Goal: Find specific page/section: Find specific page/section

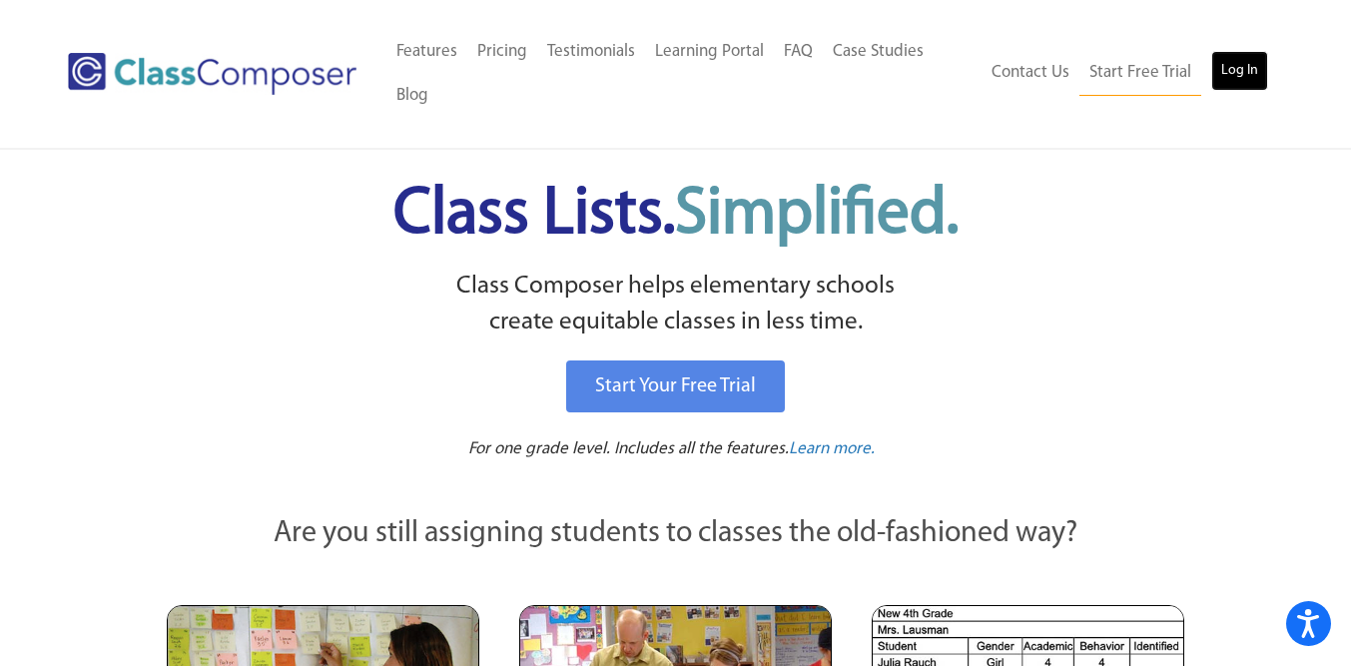
click at [1237, 75] on link "Log In" at bounding box center [1239, 71] width 57 height 40
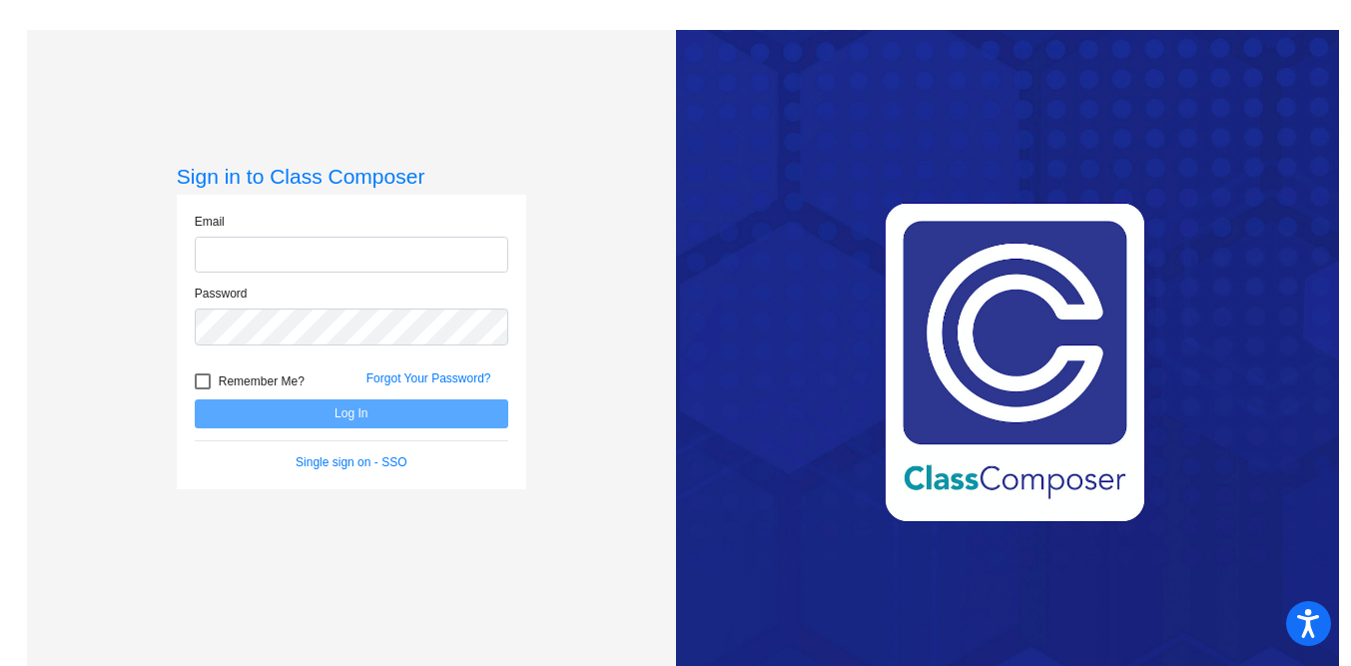
type input "[EMAIL_ADDRESS][DOMAIN_NAME]"
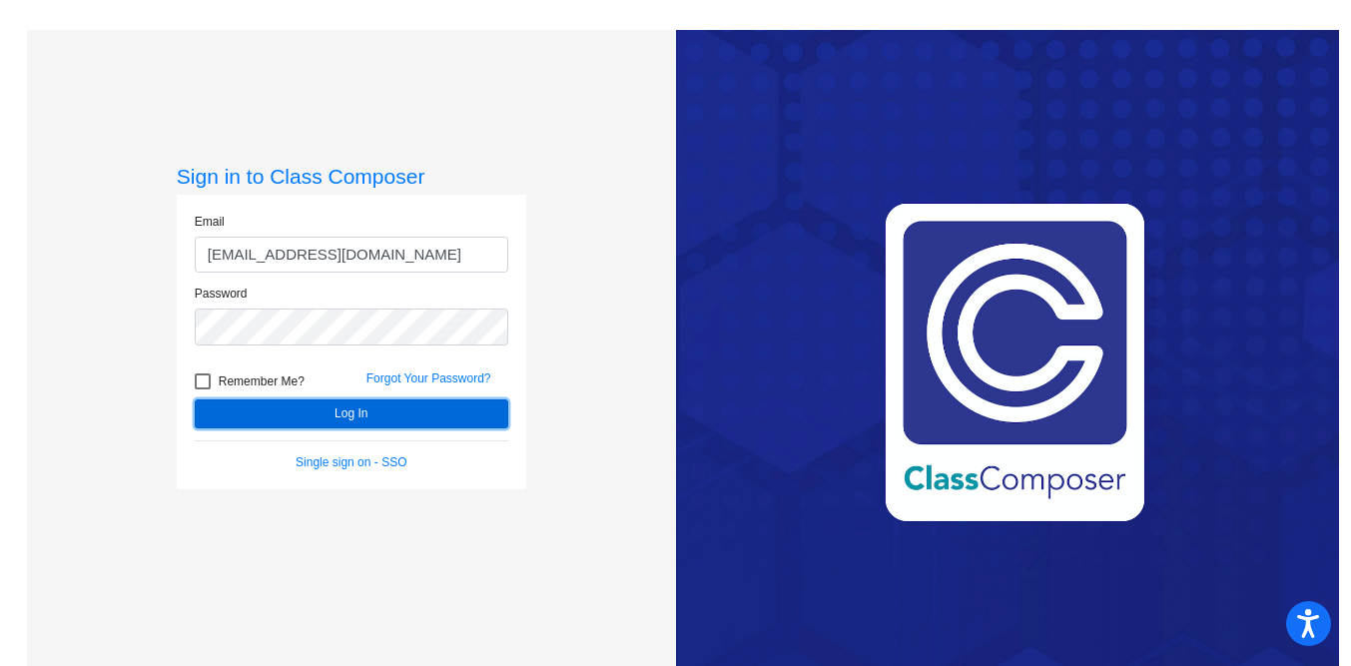
click at [404, 406] on button "Log In" at bounding box center [352, 413] width 314 height 29
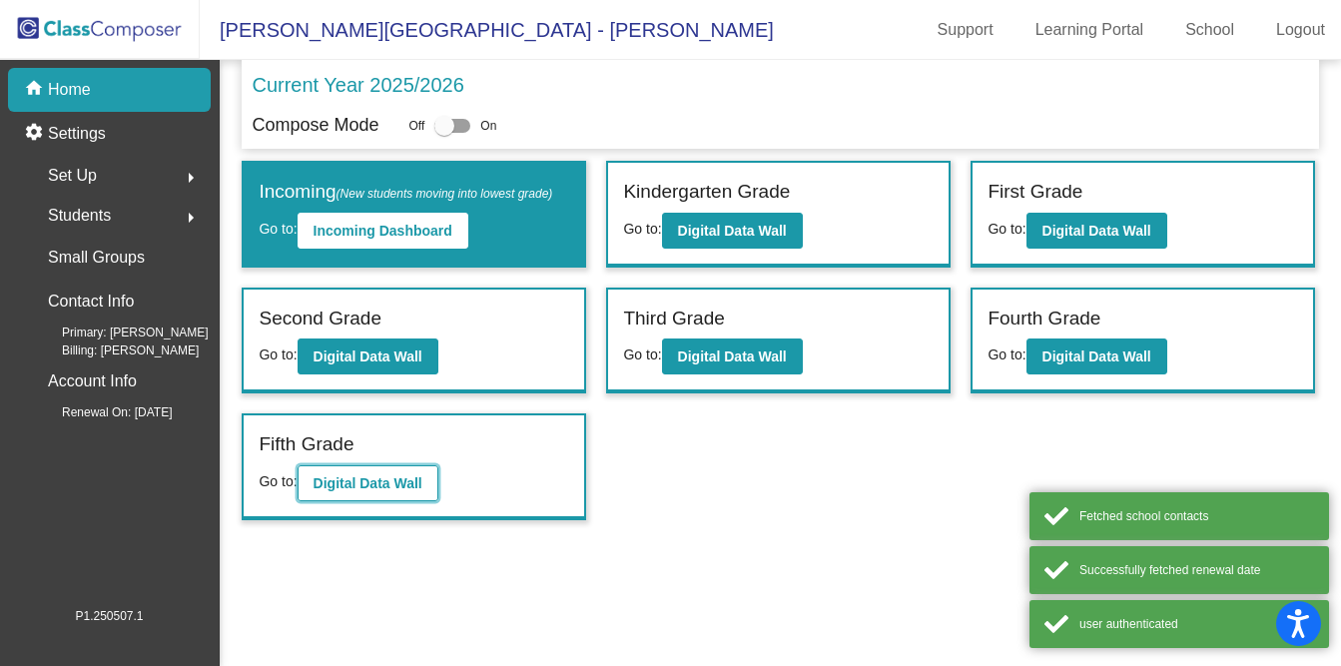
click at [392, 491] on b "Digital Data Wall" at bounding box center [368, 483] width 109 height 16
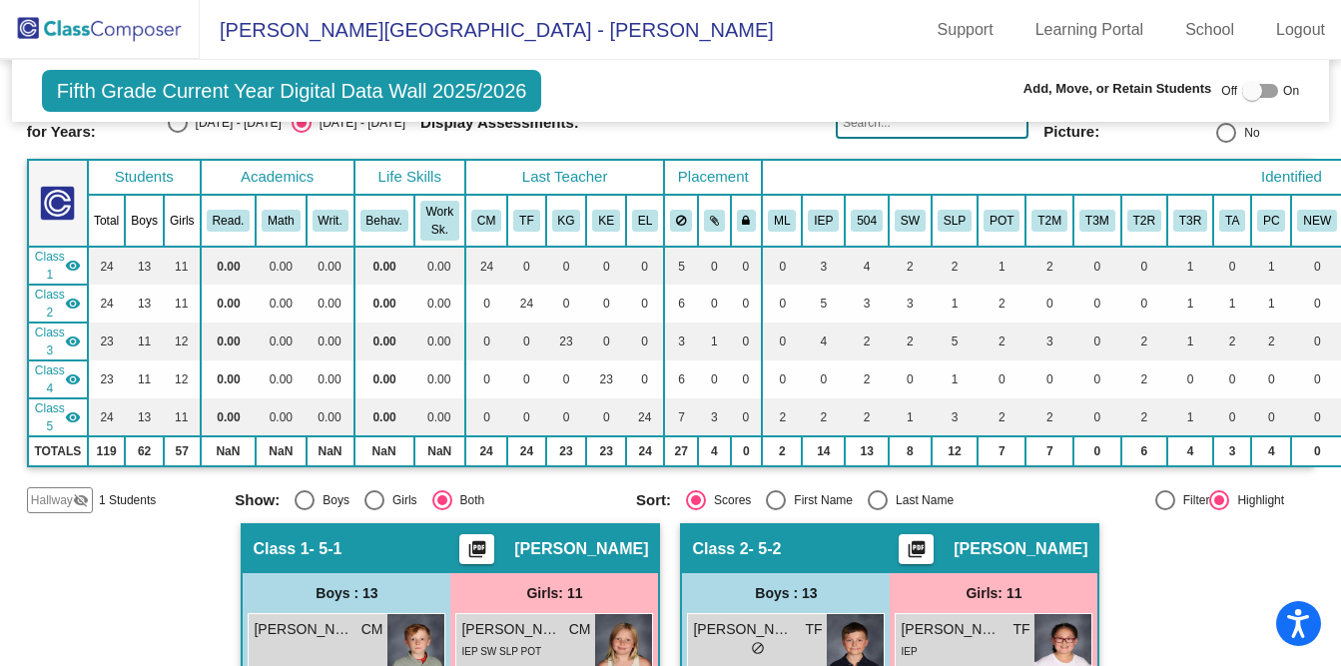
scroll to position [116, 0]
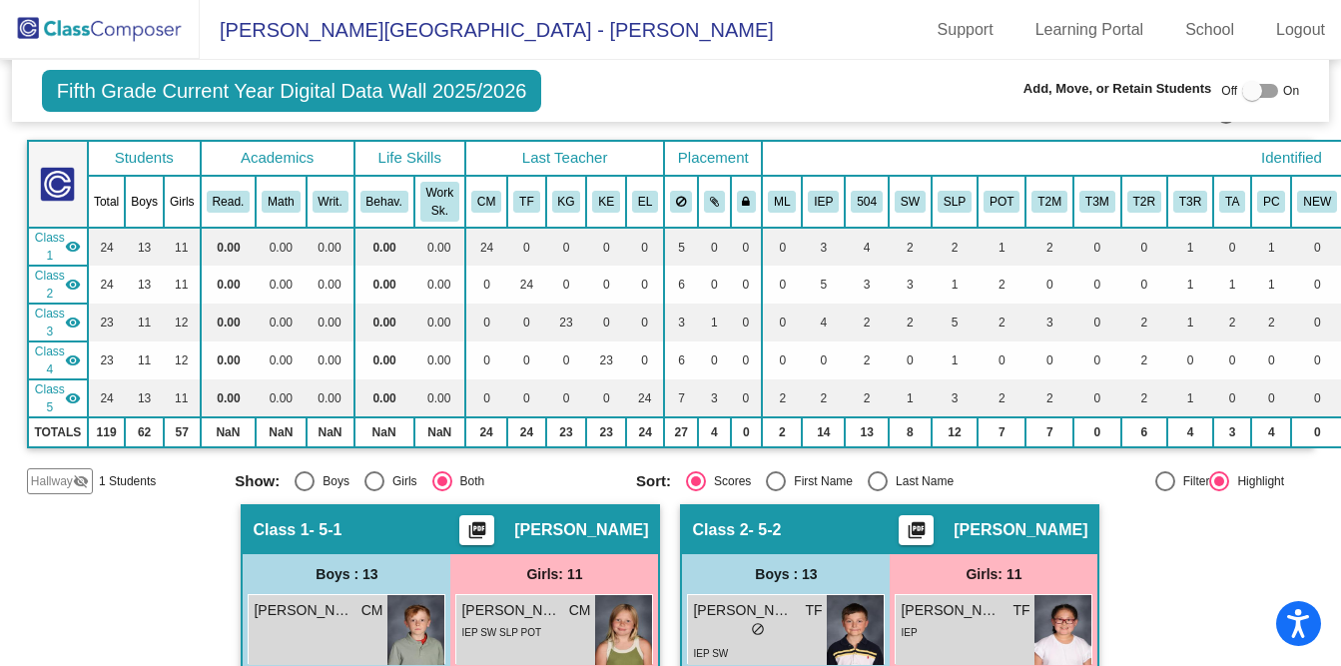
click at [85, 487] on mat-icon "visibility_off" at bounding box center [81, 481] width 16 height 16
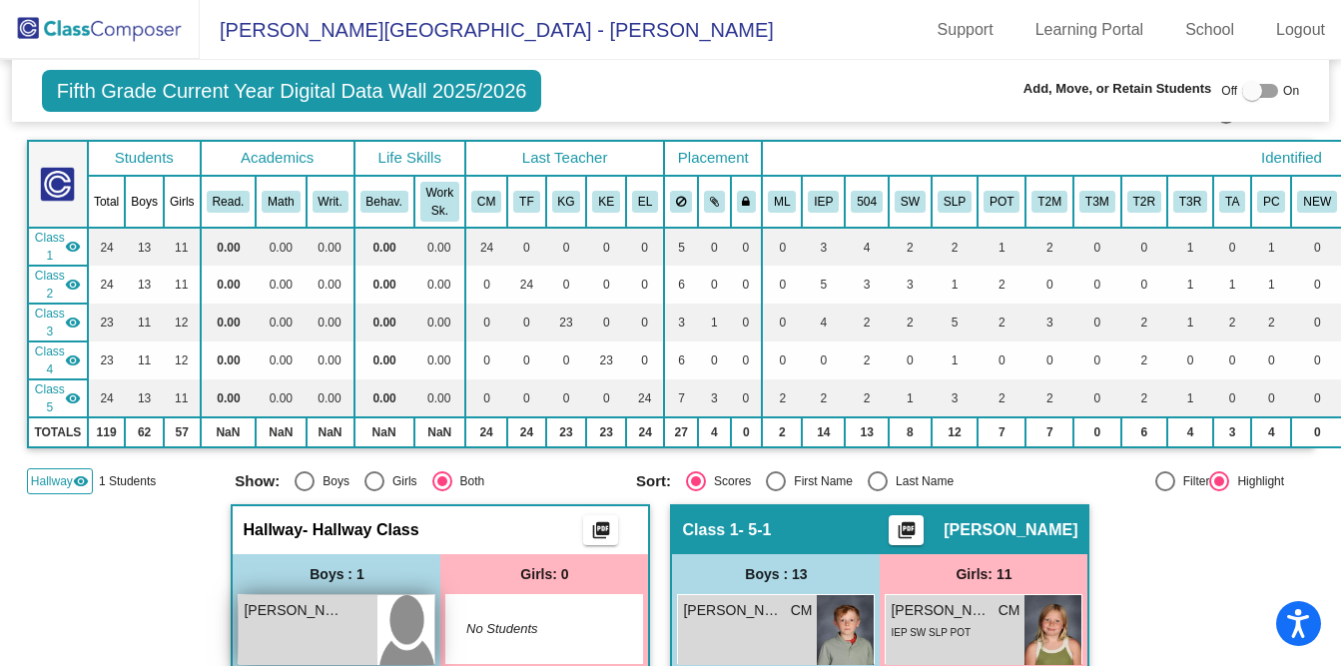
click at [330, 619] on span "[PERSON_NAME]" at bounding box center [294, 610] width 100 height 21
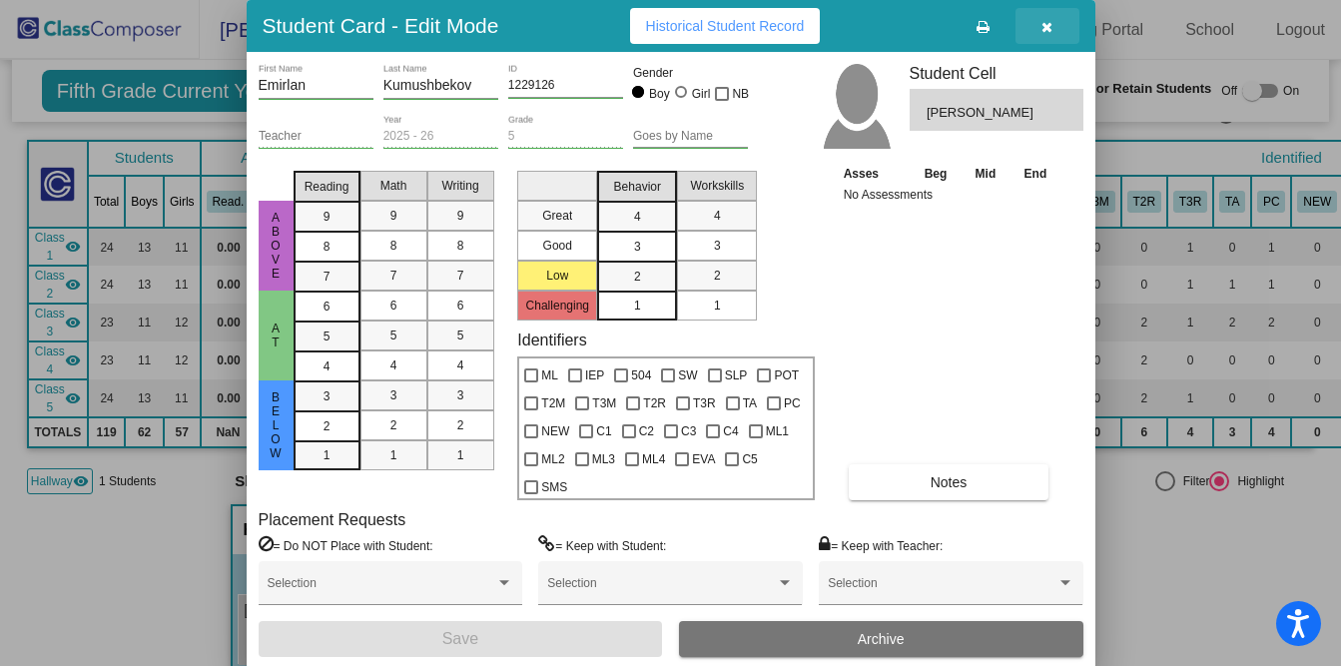
click at [1052, 36] on button "button" at bounding box center [1047, 26] width 64 height 36
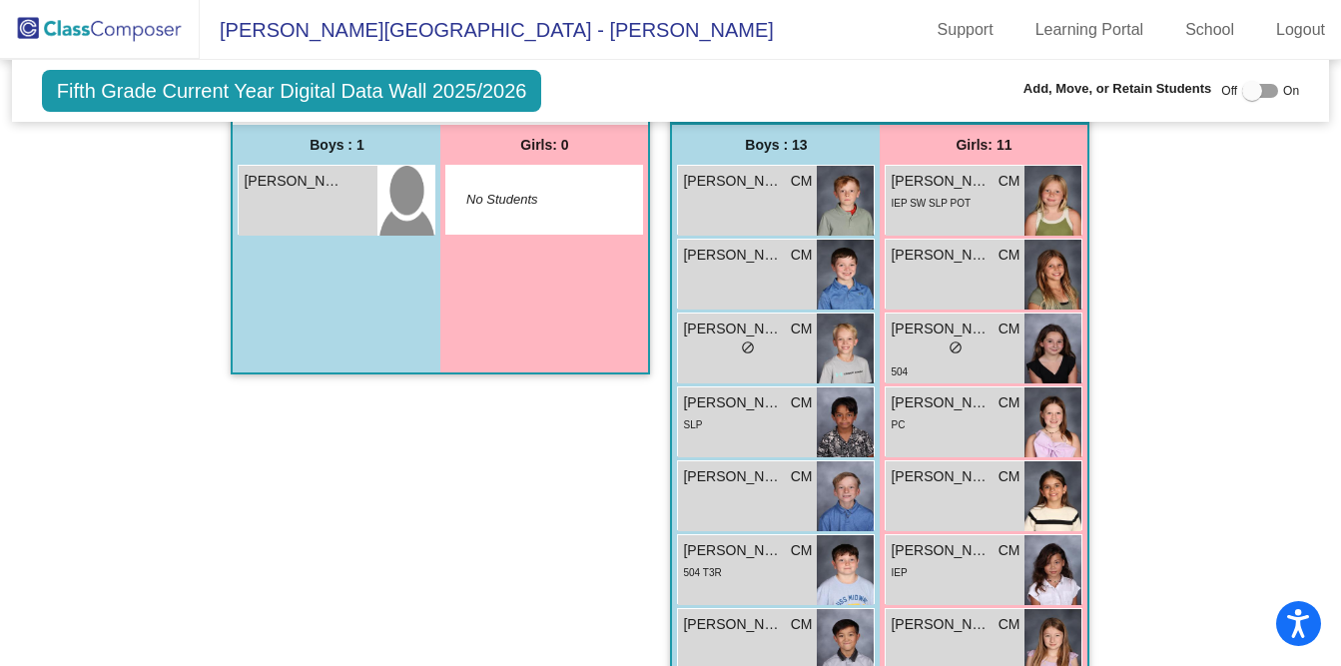
scroll to position [0, 0]
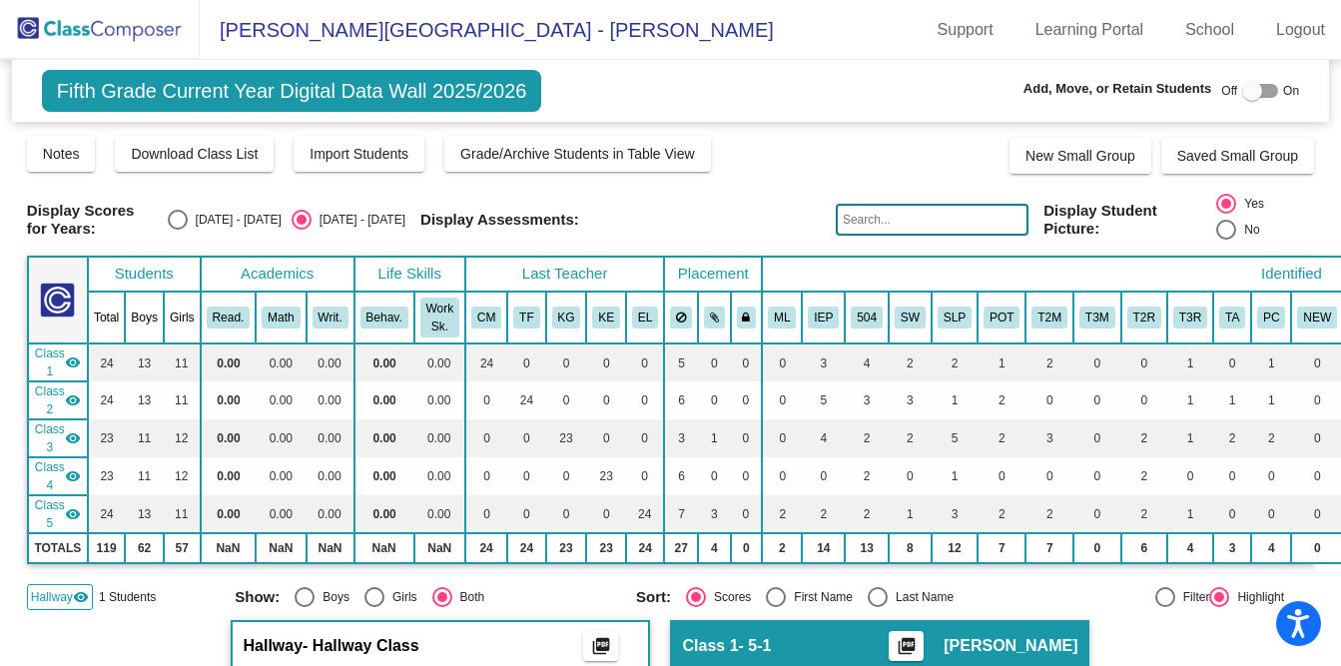
click at [153, 30] on img at bounding box center [100, 29] width 200 height 59
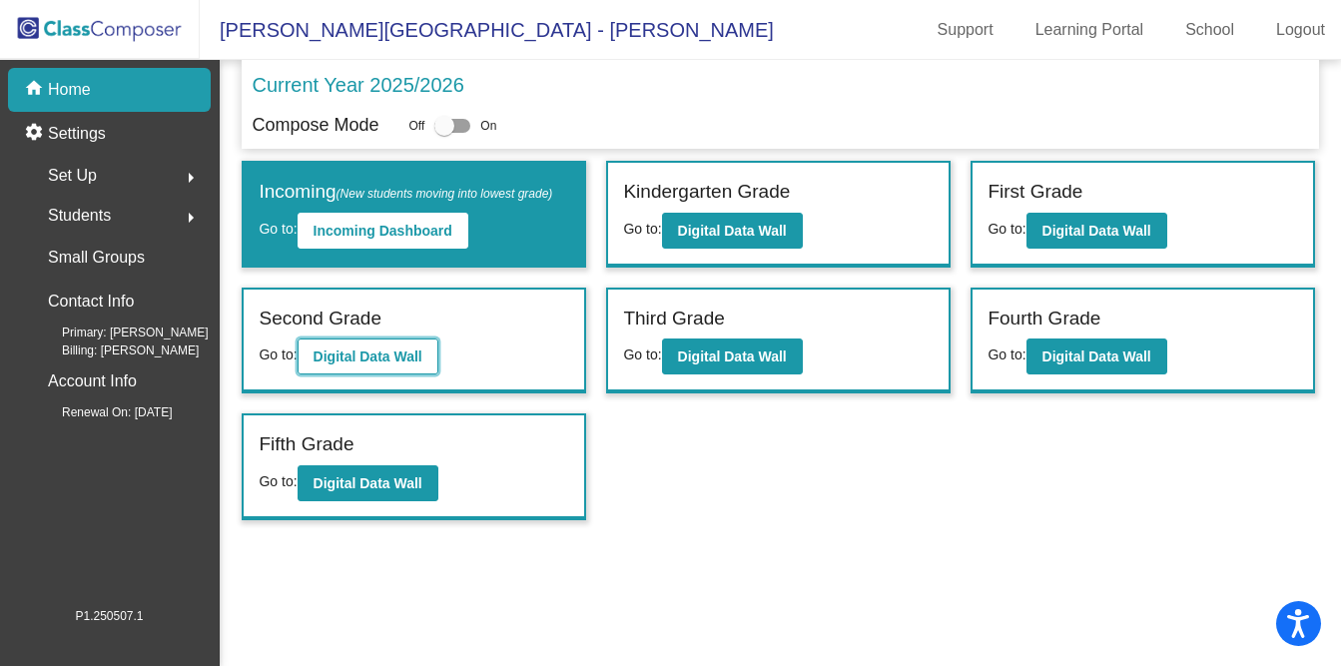
click at [421, 364] on b "Digital Data Wall" at bounding box center [368, 356] width 109 height 16
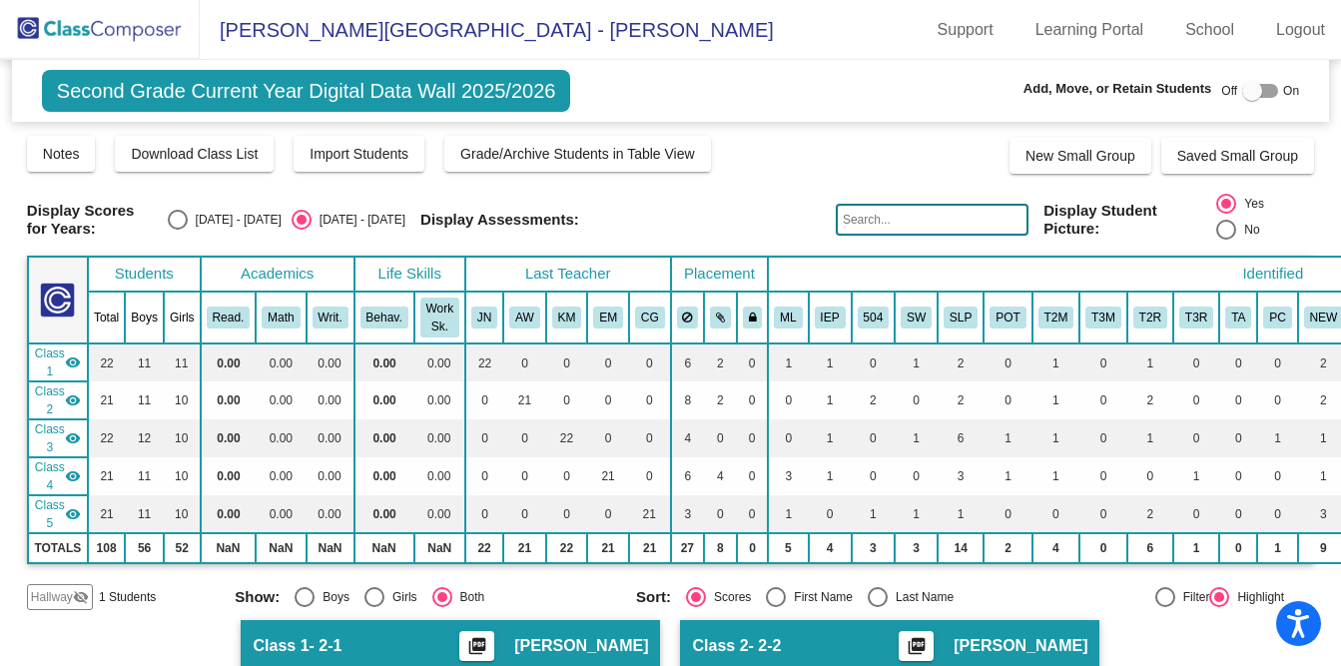
click at [45, 597] on span "Hallway" at bounding box center [52, 597] width 42 height 18
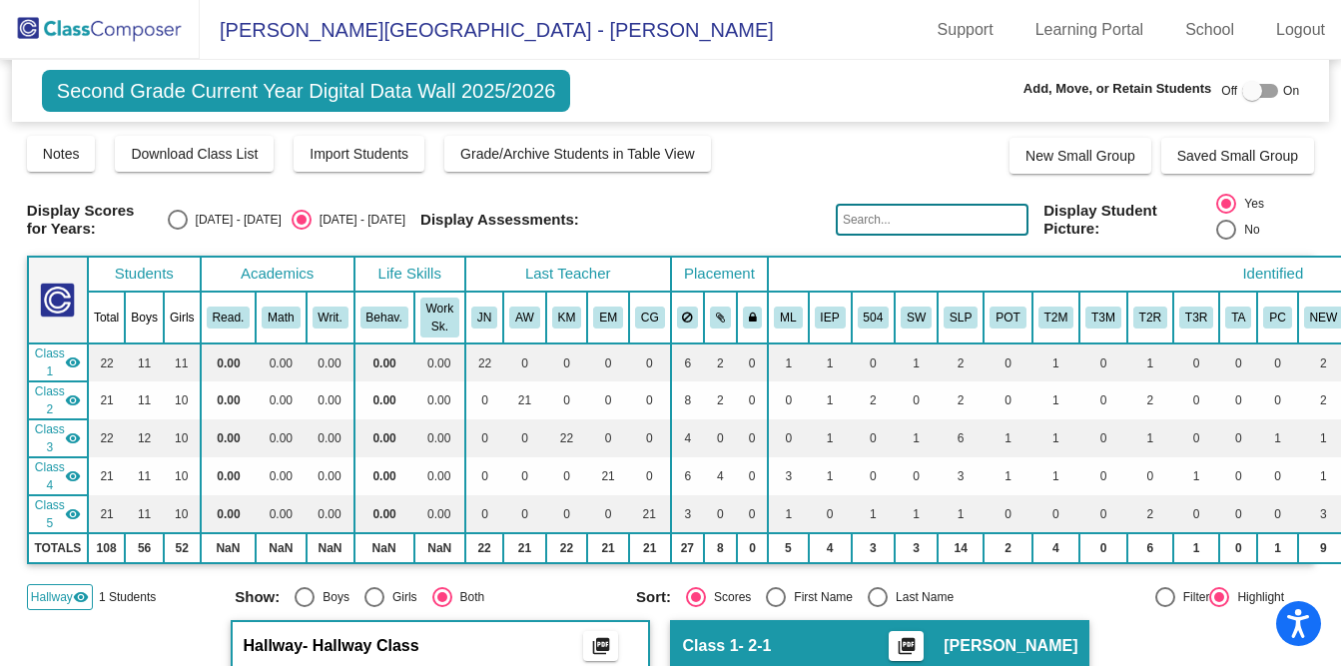
click at [75, 594] on mat-icon "visibility" at bounding box center [81, 597] width 16 height 16
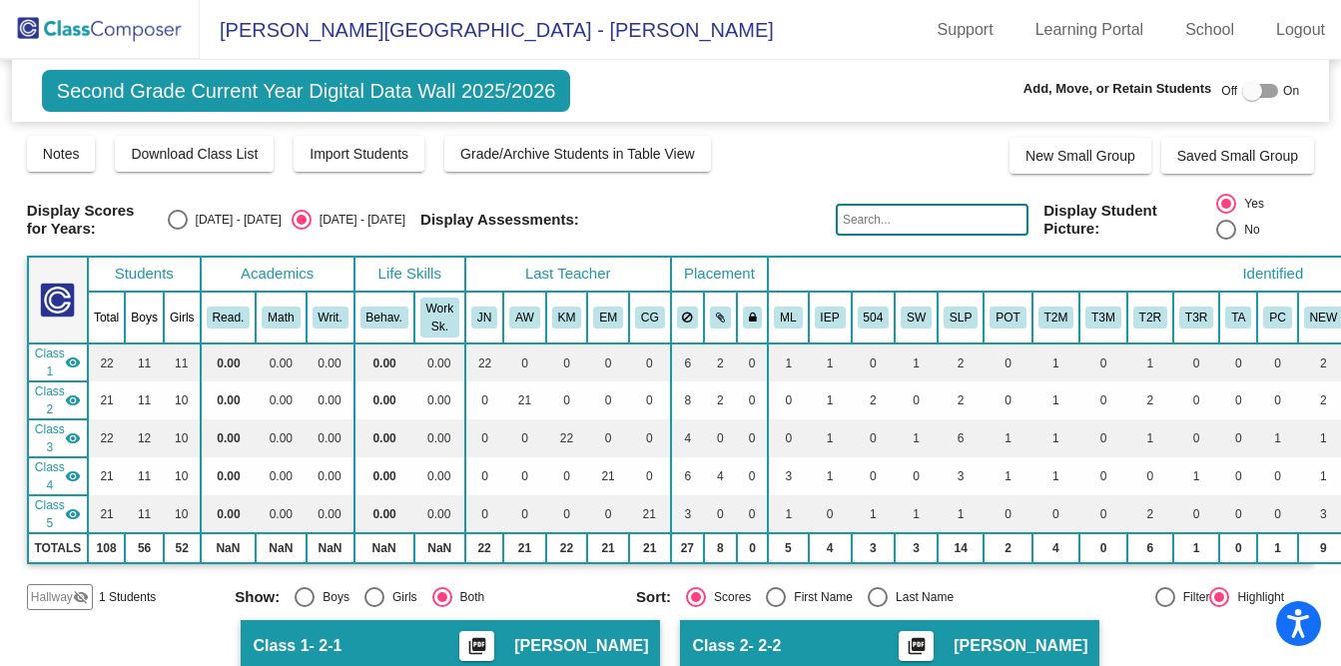
click at [53, 600] on span "Hallway" at bounding box center [52, 597] width 42 height 18
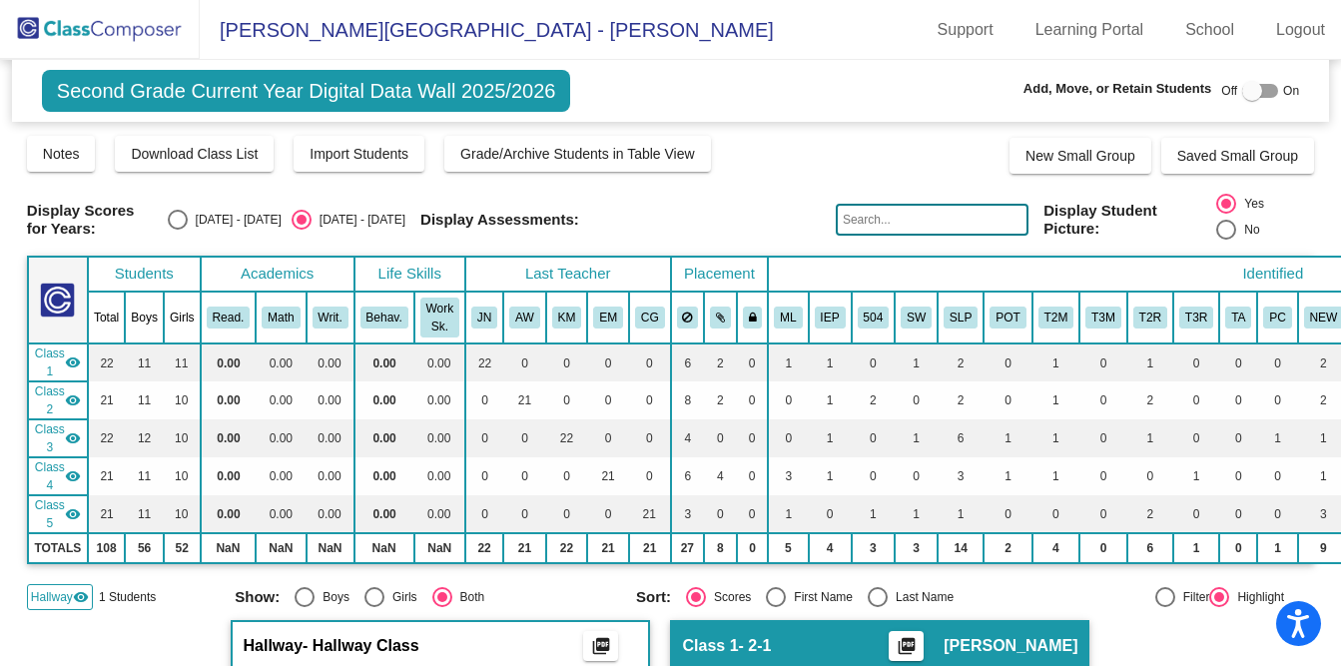
click at [106, 37] on img at bounding box center [100, 29] width 200 height 59
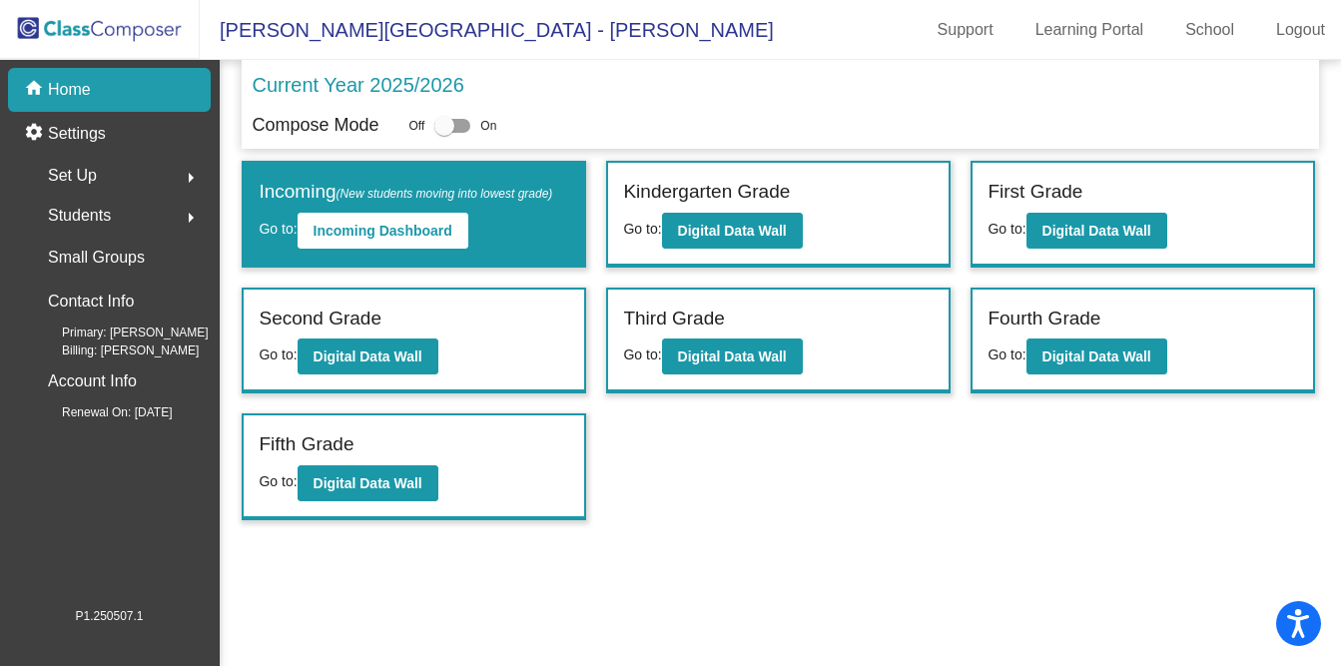
click at [406, 605] on mat-sidenav-content "Current Year 2025/2026 Compose Mode Off On Incoming (New students moving into l…" at bounding box center [780, 363] width 1121 height 606
click at [734, 223] on b "Digital Data Wall" at bounding box center [732, 231] width 109 height 16
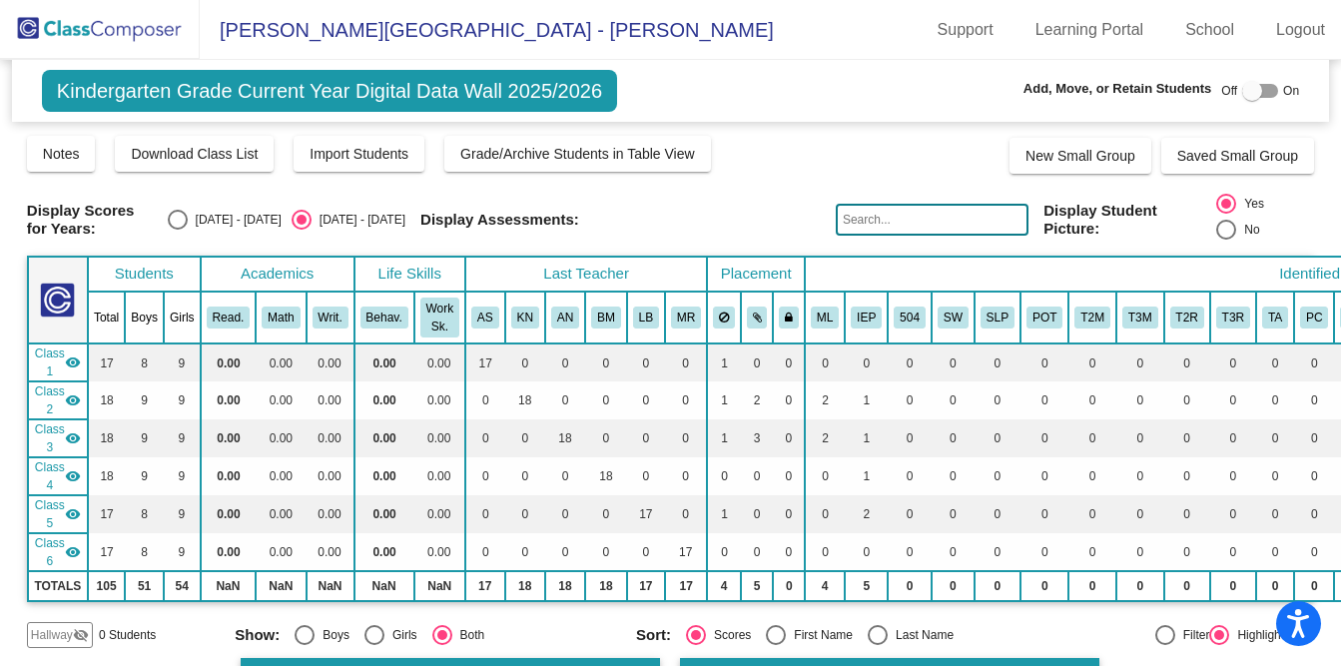
click at [109, 42] on img at bounding box center [100, 29] width 200 height 59
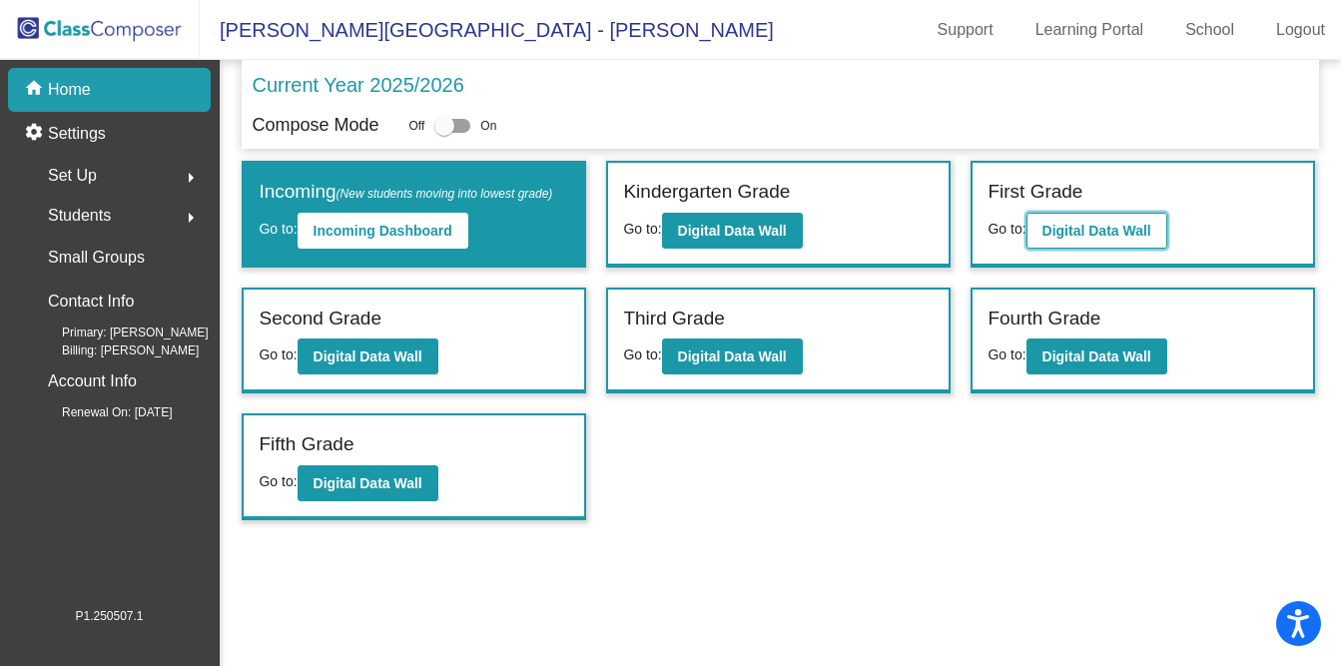
click at [1102, 233] on b "Digital Data Wall" at bounding box center [1096, 231] width 109 height 16
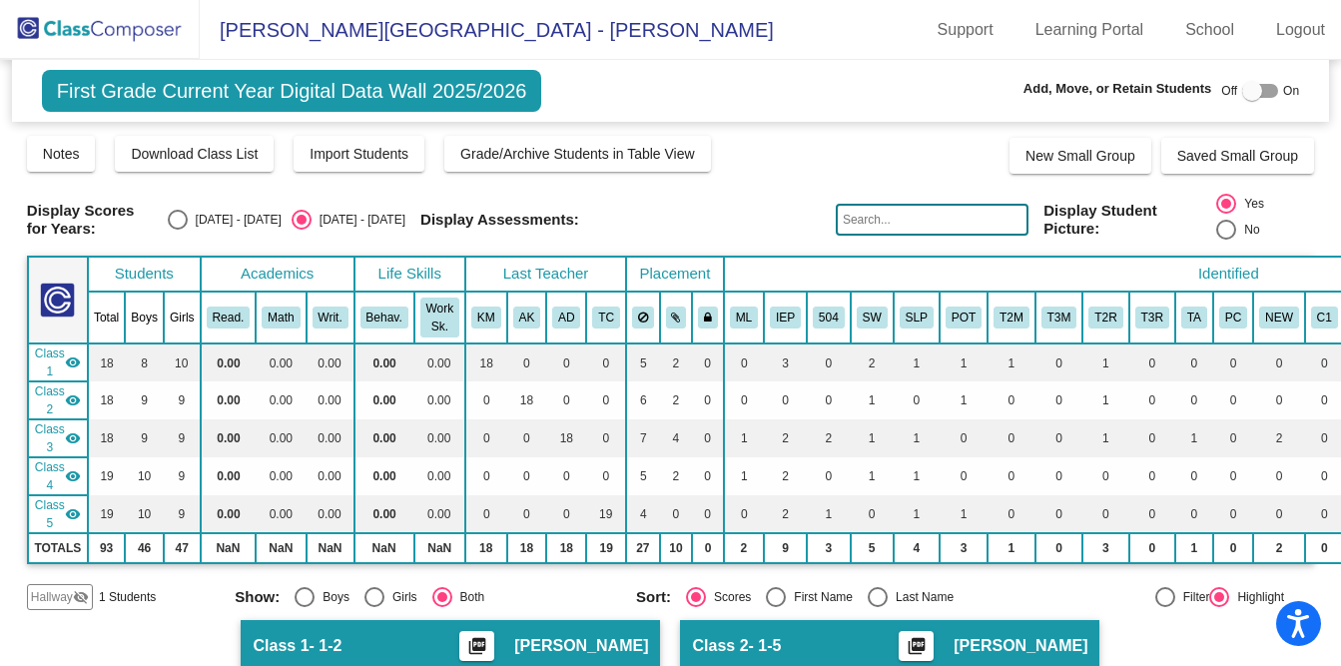
click at [66, 601] on span "Hallway" at bounding box center [52, 597] width 42 height 18
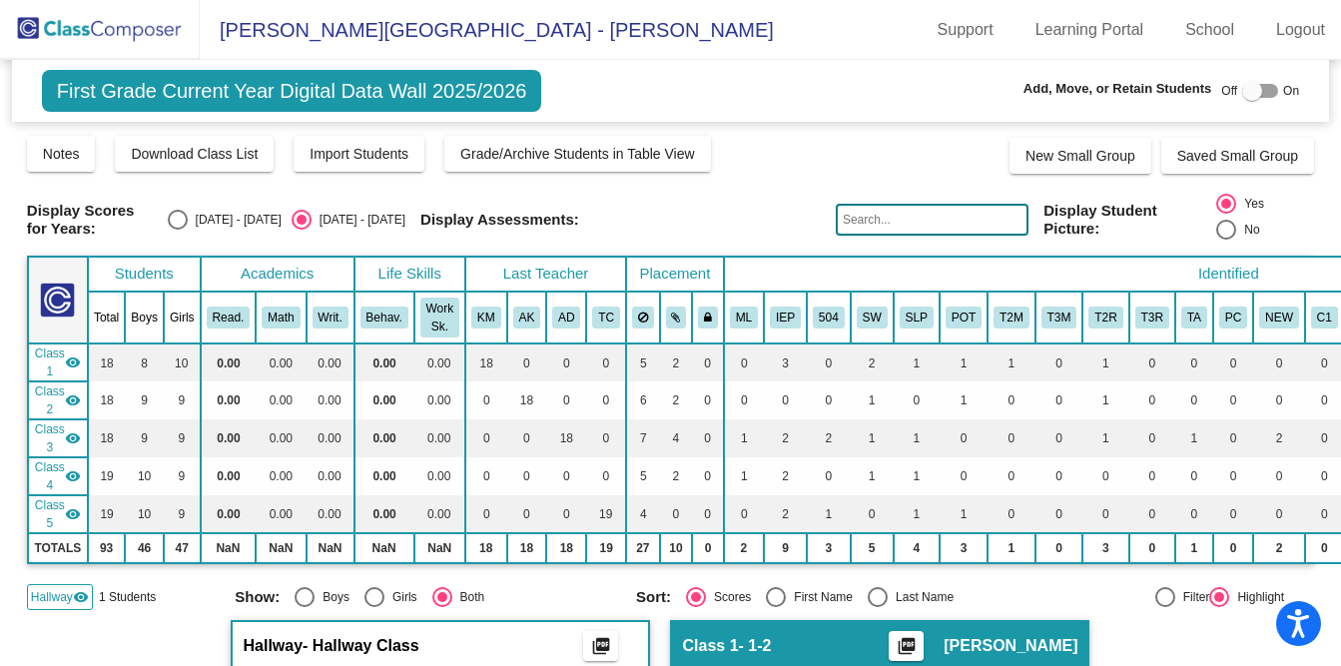
click at [63, 591] on span "Hallway" at bounding box center [52, 597] width 42 height 18
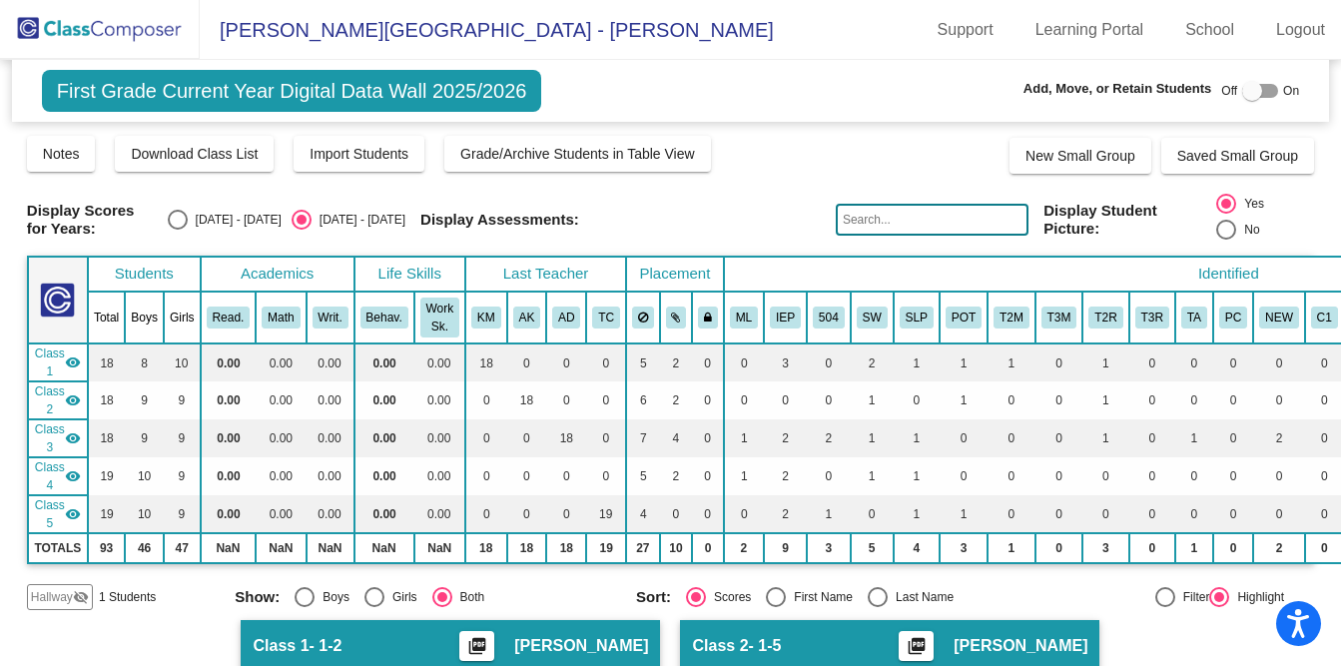
click at [1330, 106] on mat-sidenav-content "First Grade Current Year Digital Data Wall 2025/2026 Add, Move, or Retain Stude…" at bounding box center [670, 363] width 1341 height 606
click at [134, 26] on img at bounding box center [100, 29] width 200 height 59
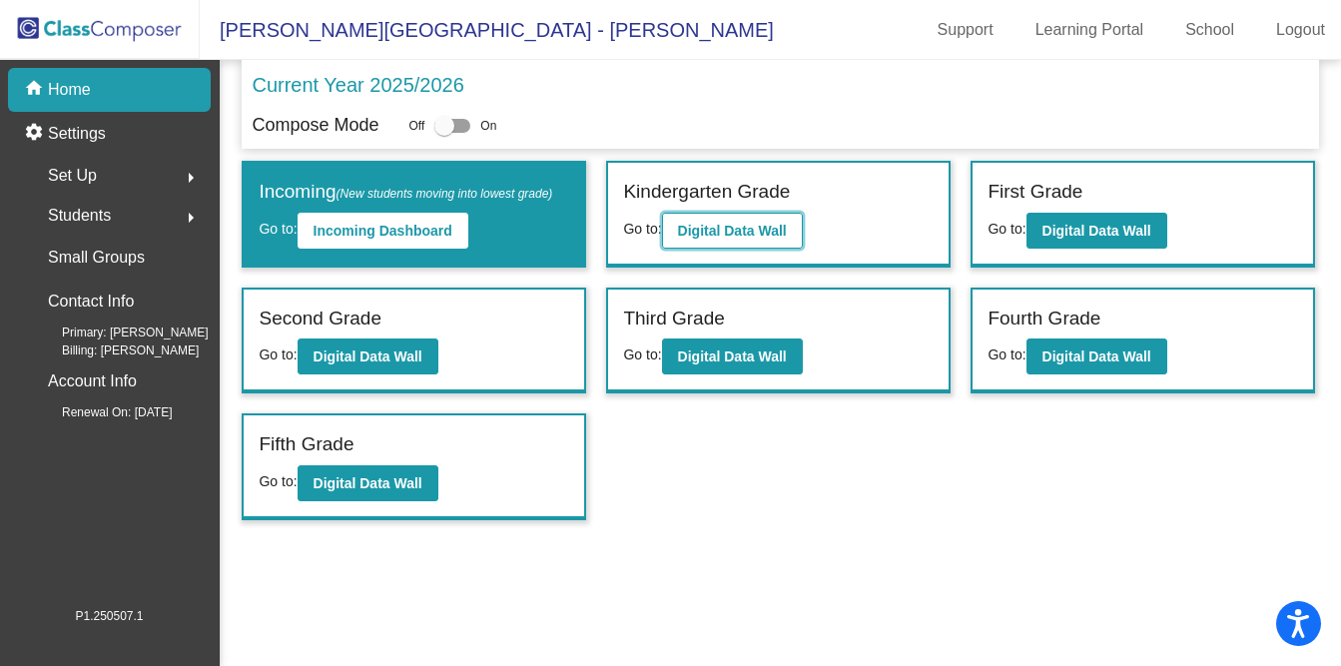
click at [769, 230] on b "Digital Data Wall" at bounding box center [732, 231] width 109 height 16
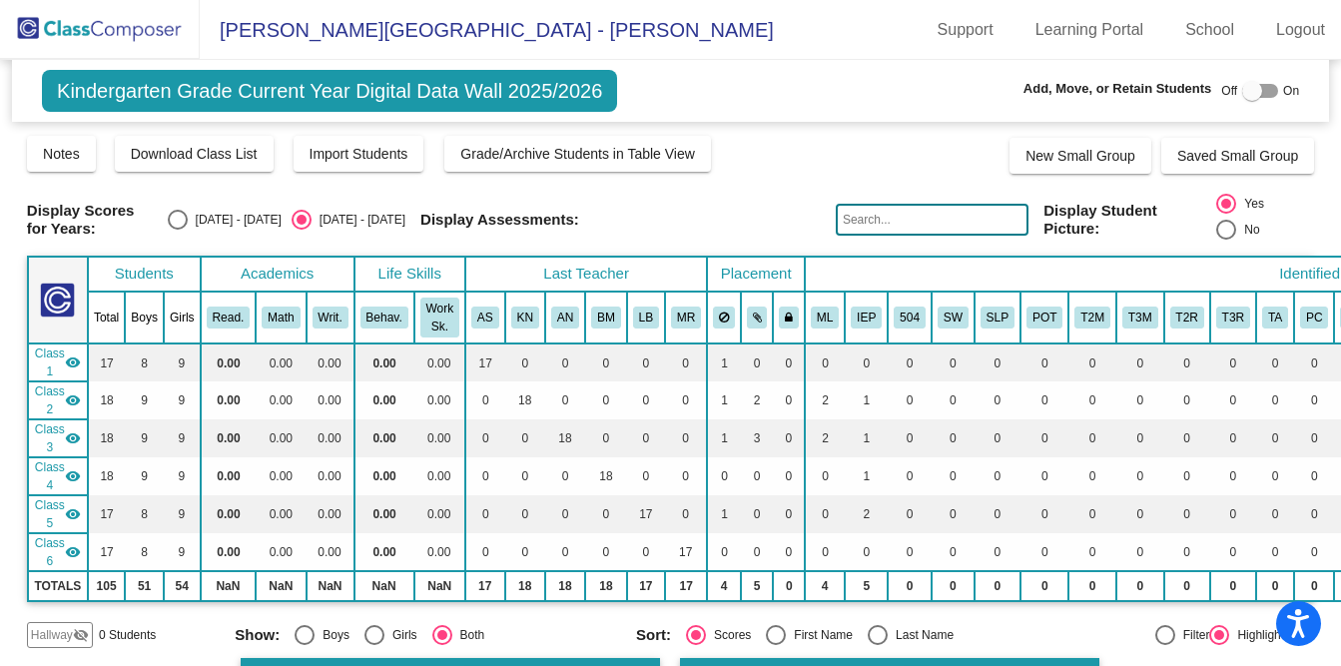
click at [149, 40] on img at bounding box center [100, 29] width 200 height 59
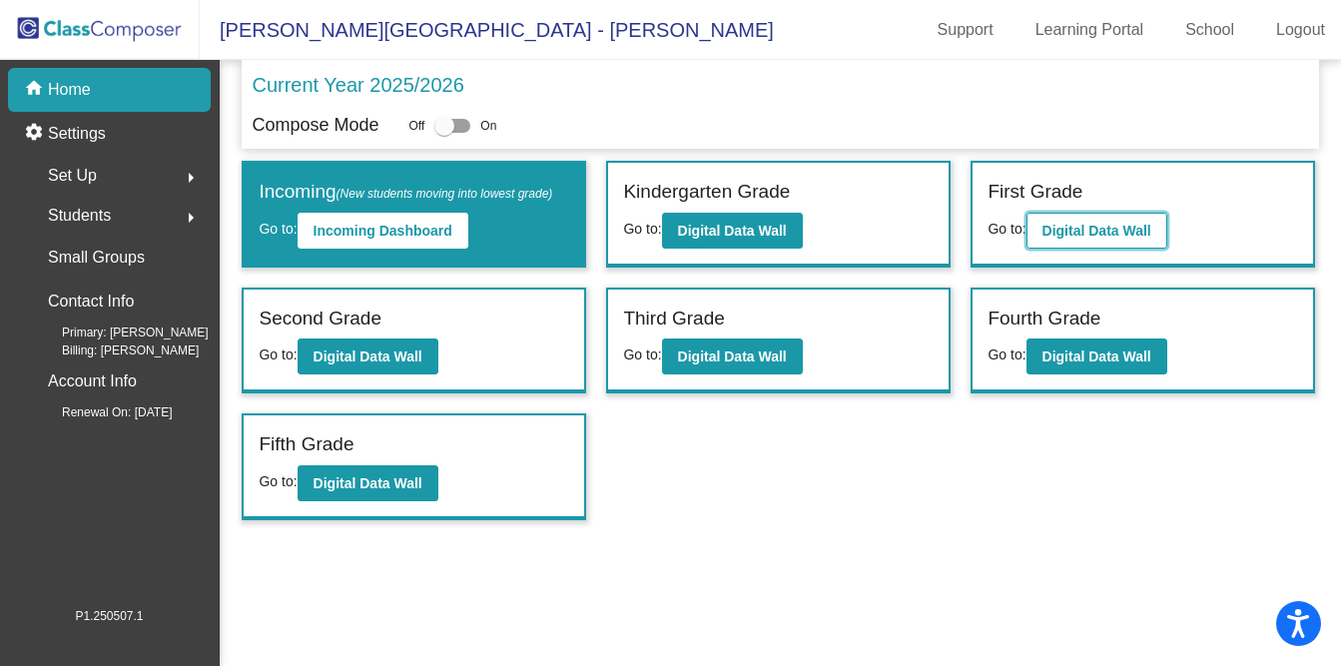
click at [1061, 230] on b "Digital Data Wall" at bounding box center [1096, 231] width 109 height 16
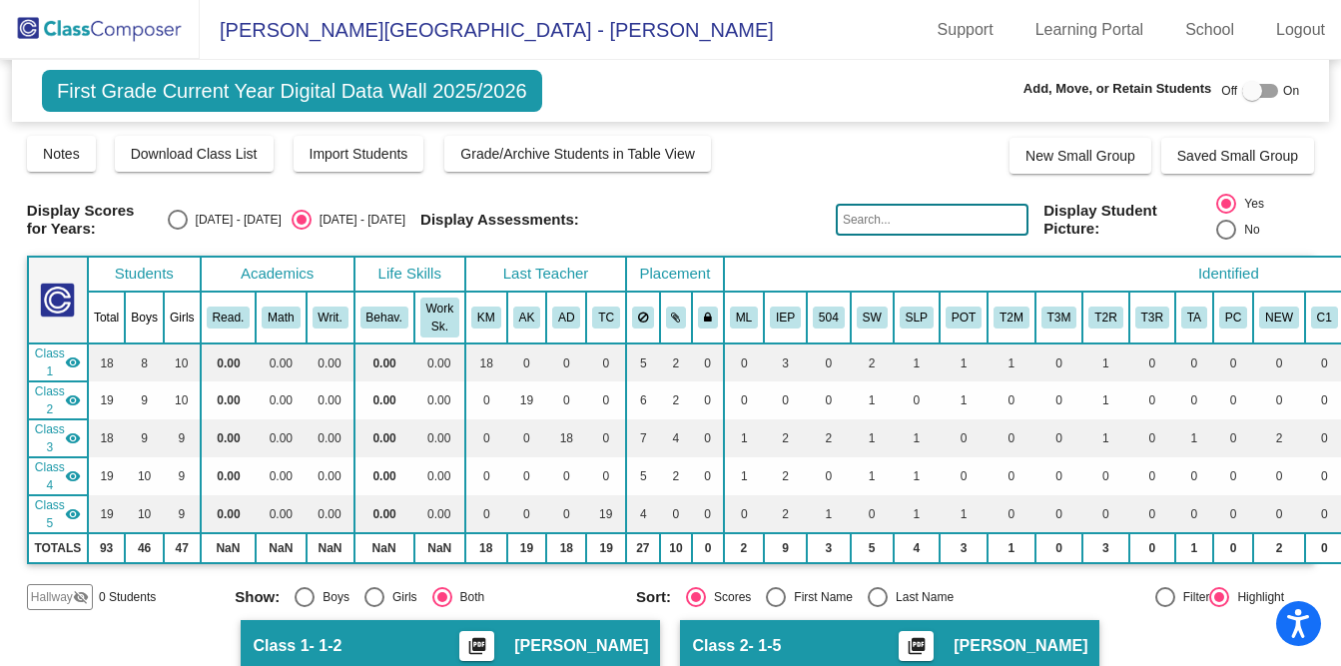
click at [74, 30] on img at bounding box center [100, 29] width 200 height 59
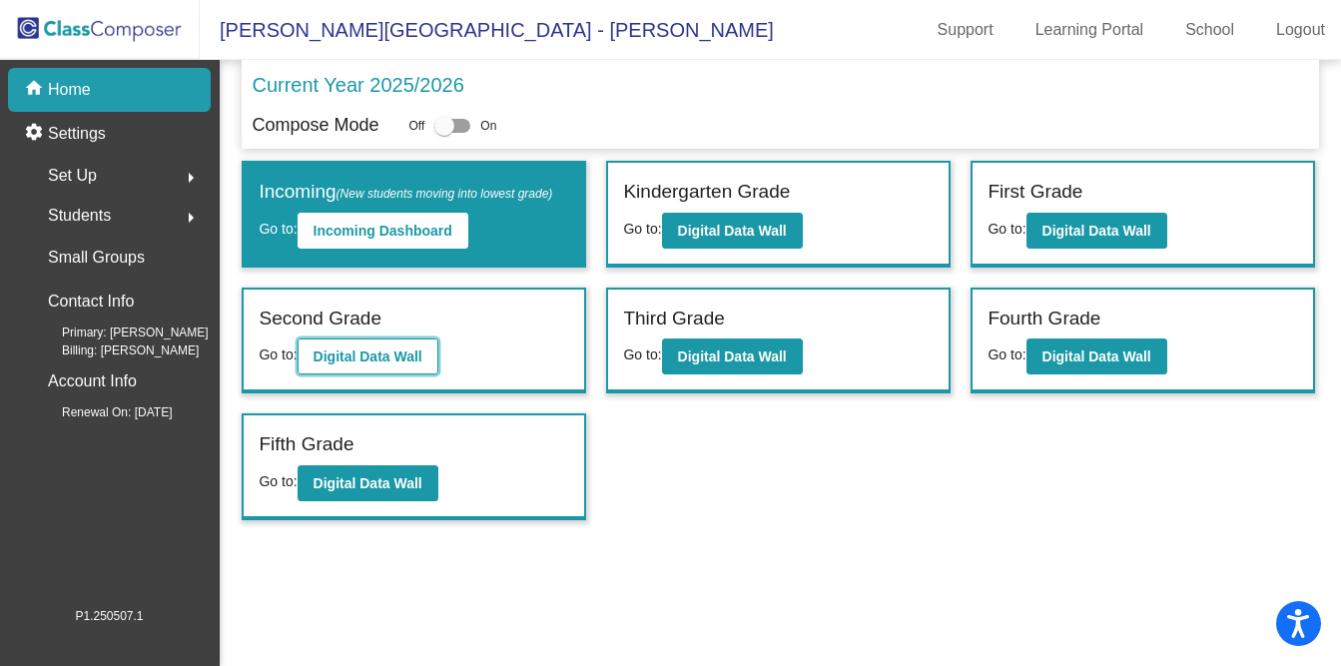
click at [357, 364] on b "Digital Data Wall" at bounding box center [368, 356] width 109 height 16
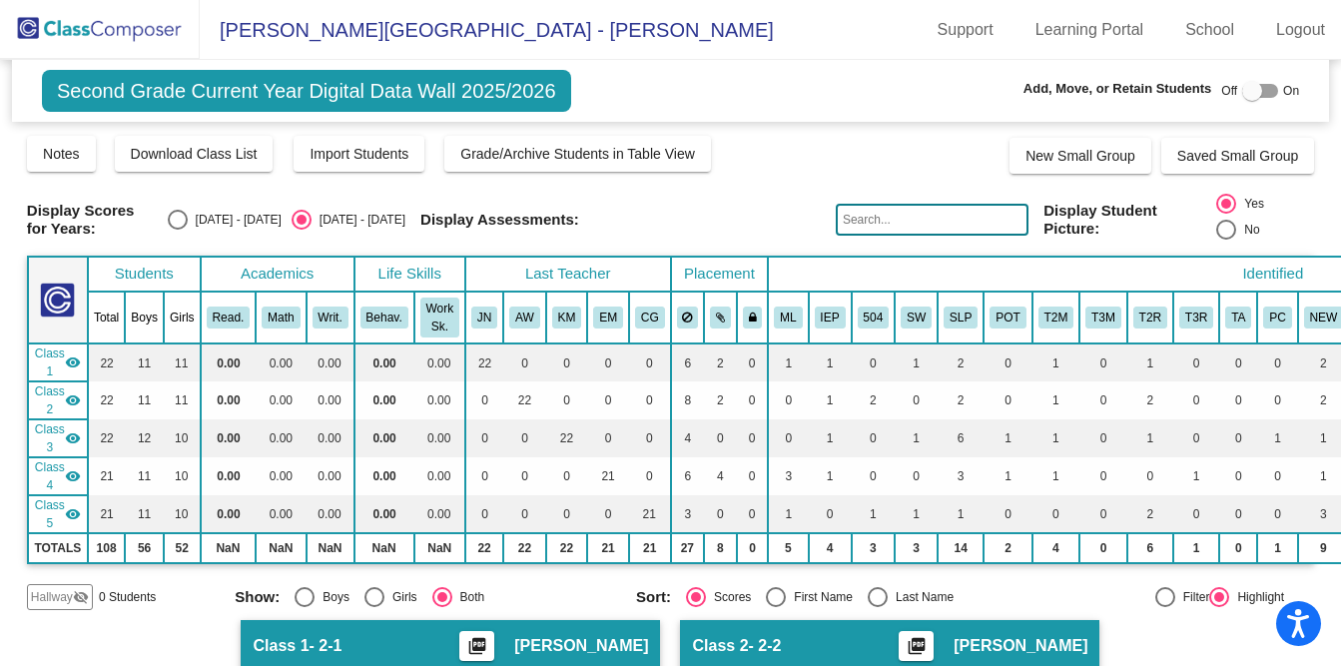
click at [96, 31] on img at bounding box center [100, 29] width 200 height 59
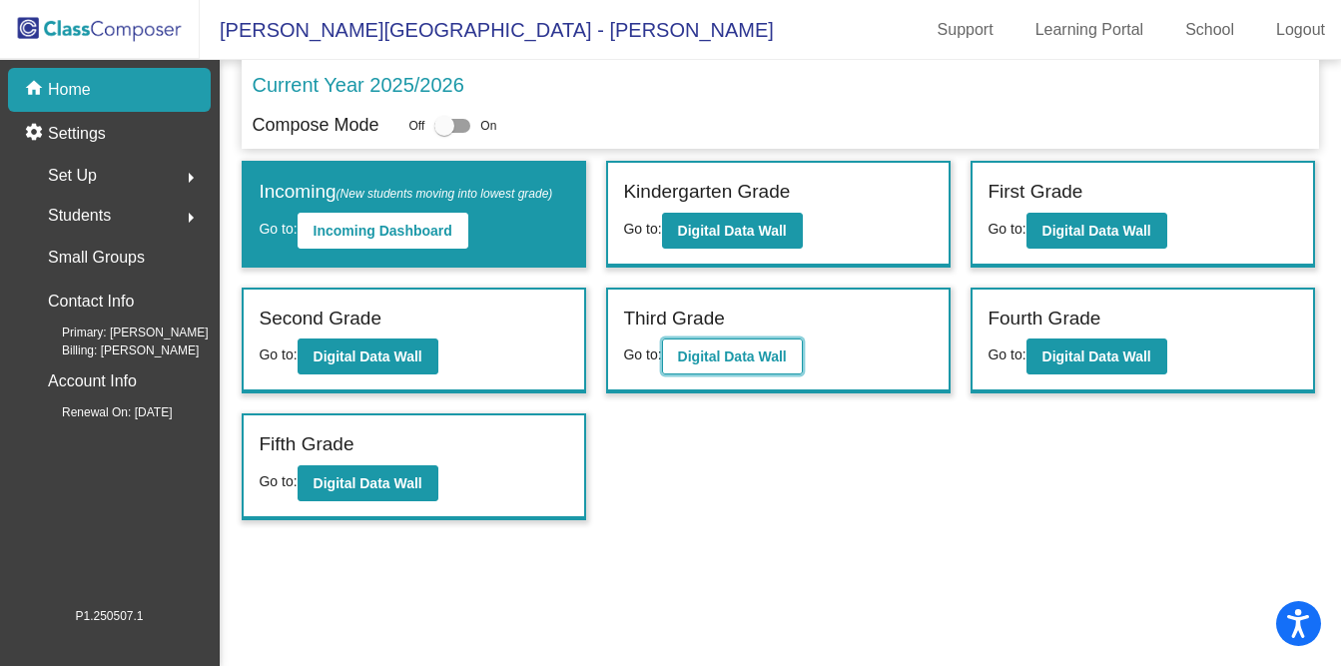
click at [747, 364] on b "Digital Data Wall" at bounding box center [732, 356] width 109 height 16
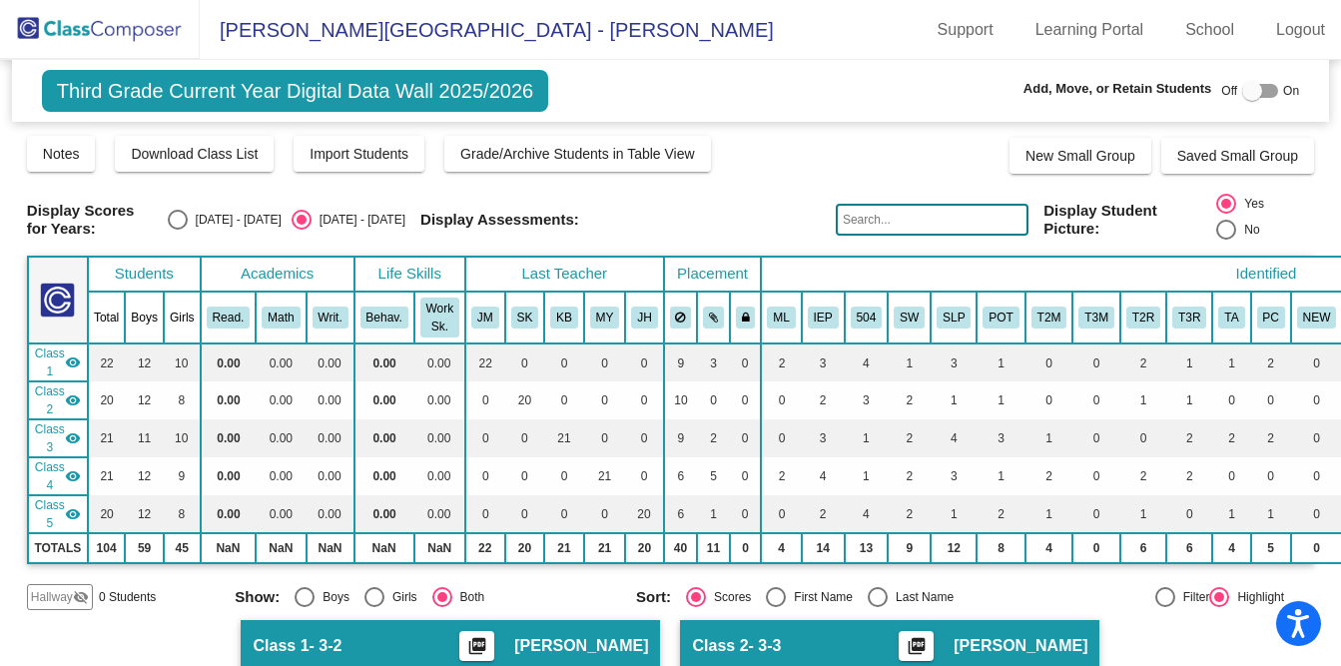
click at [133, 36] on img at bounding box center [100, 29] width 200 height 59
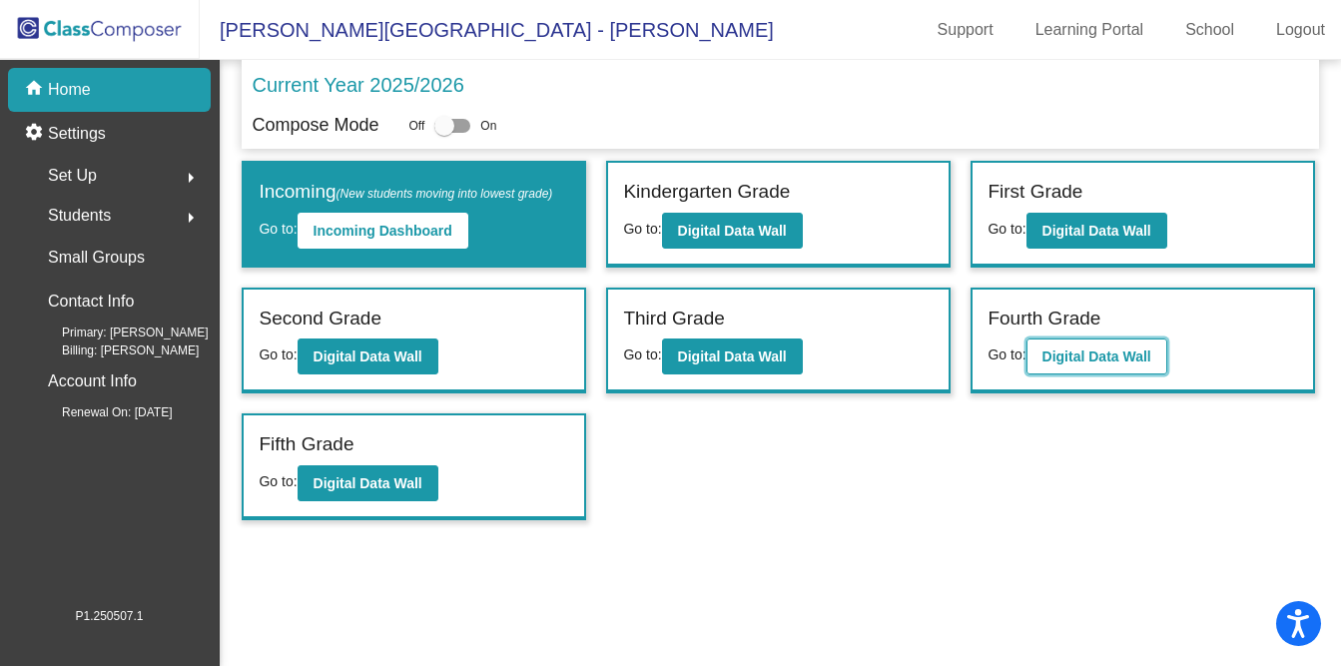
click at [1146, 364] on b "Digital Data Wall" at bounding box center [1096, 356] width 109 height 16
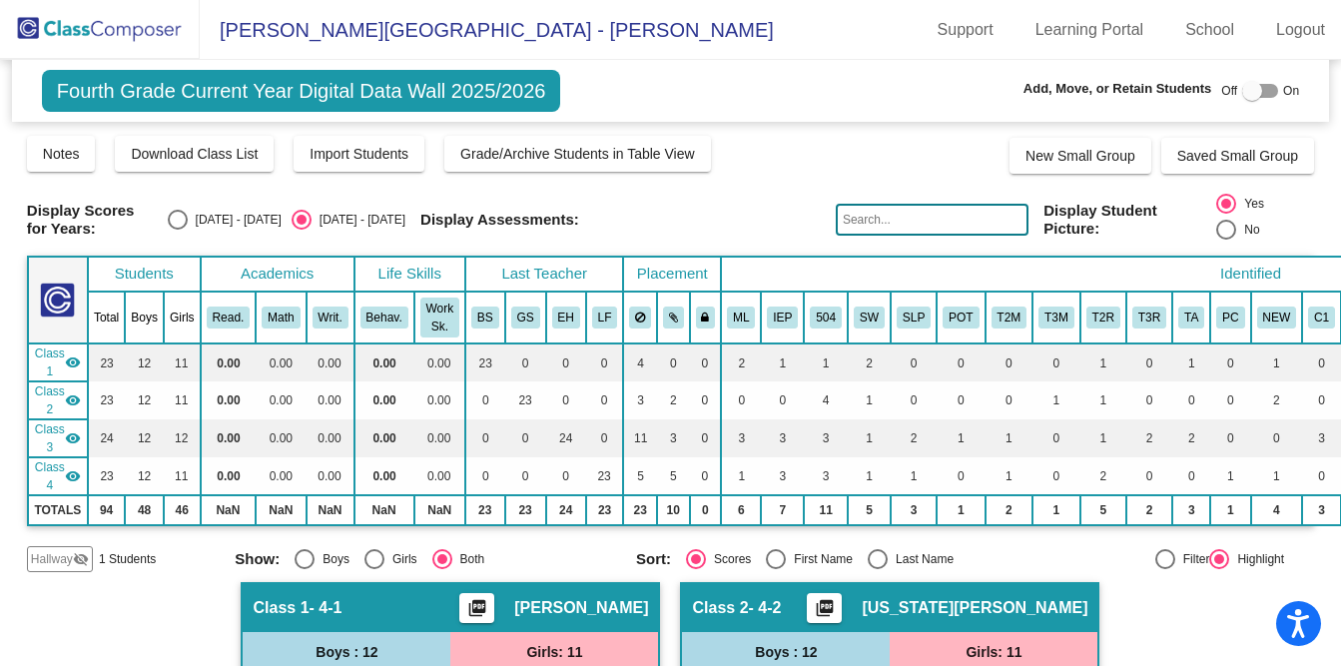
click at [50, 561] on span "Hallway" at bounding box center [52, 559] width 42 height 18
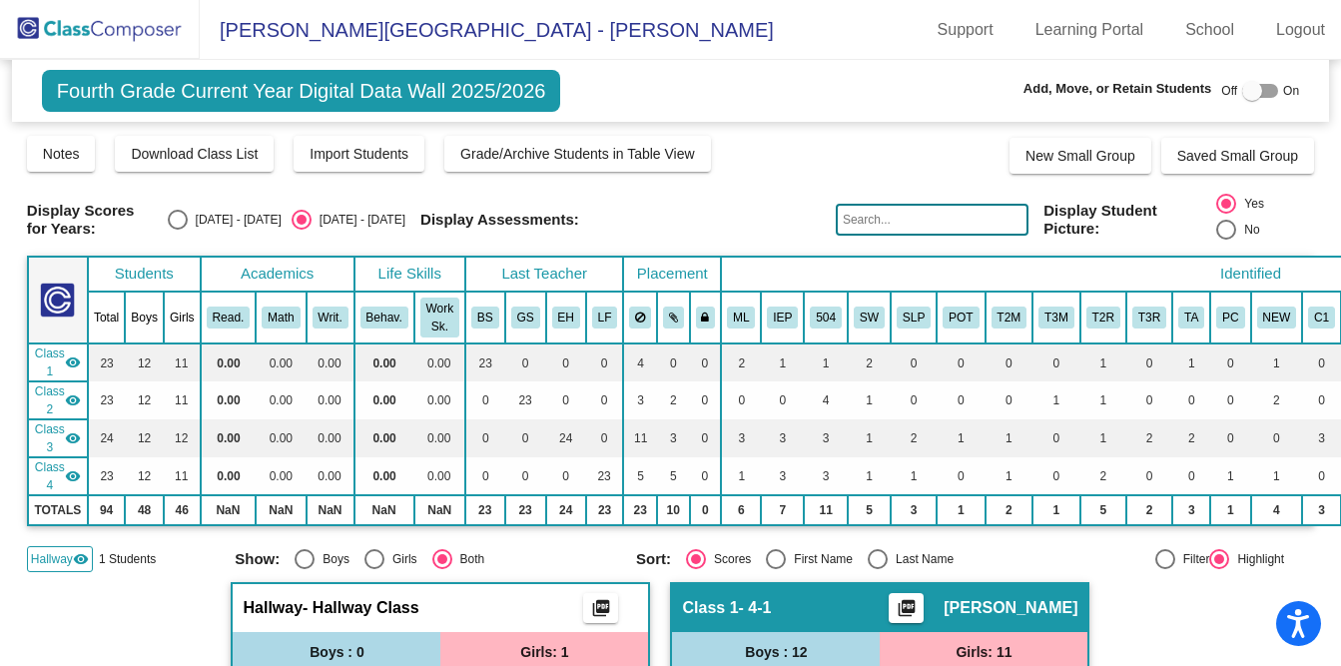
click at [48, 38] on img at bounding box center [100, 29] width 200 height 59
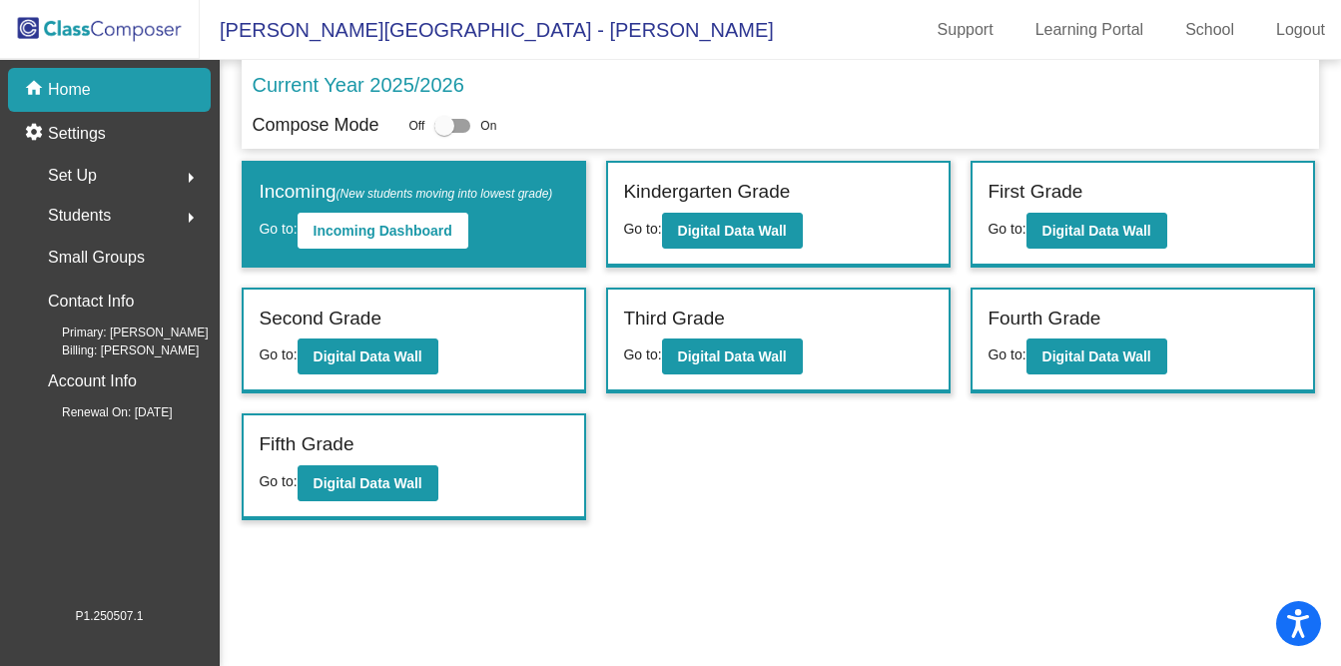
click at [338, 518] on div "Fifth Grade Go to: Digital Data Wall" at bounding box center [414, 466] width 340 height 103
click at [337, 491] on b "Digital Data Wall" at bounding box center [368, 483] width 109 height 16
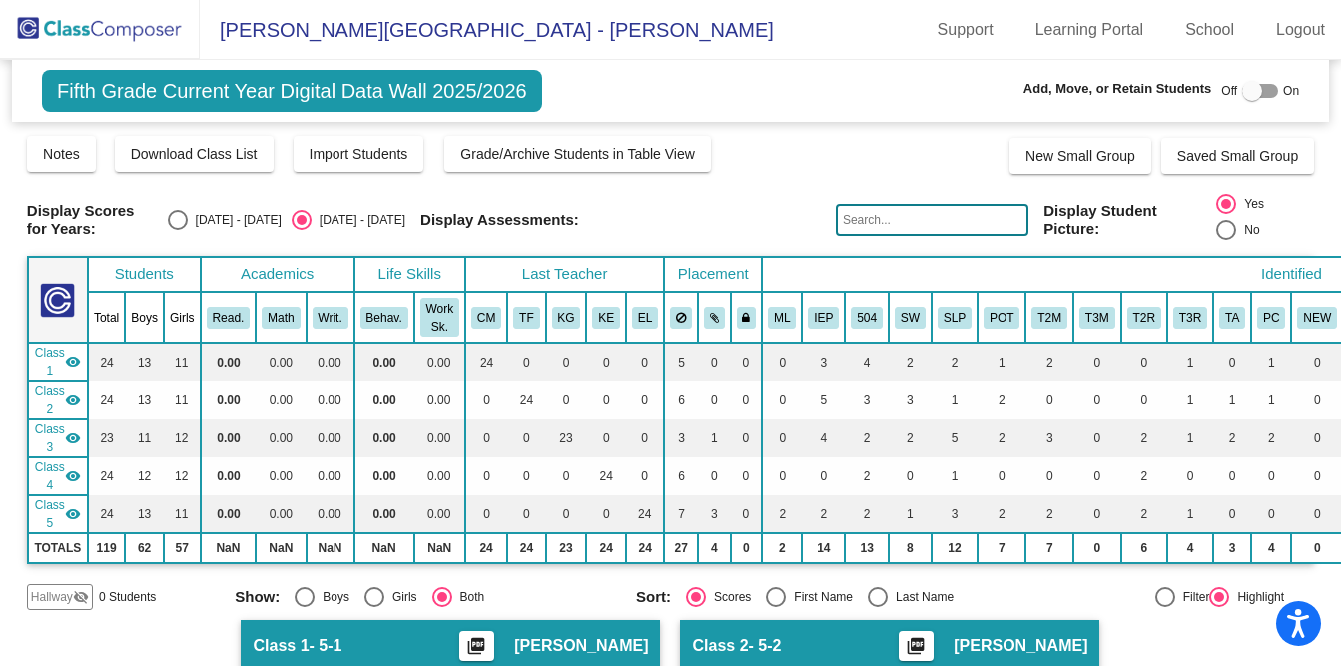
click at [127, 17] on img at bounding box center [100, 29] width 200 height 59
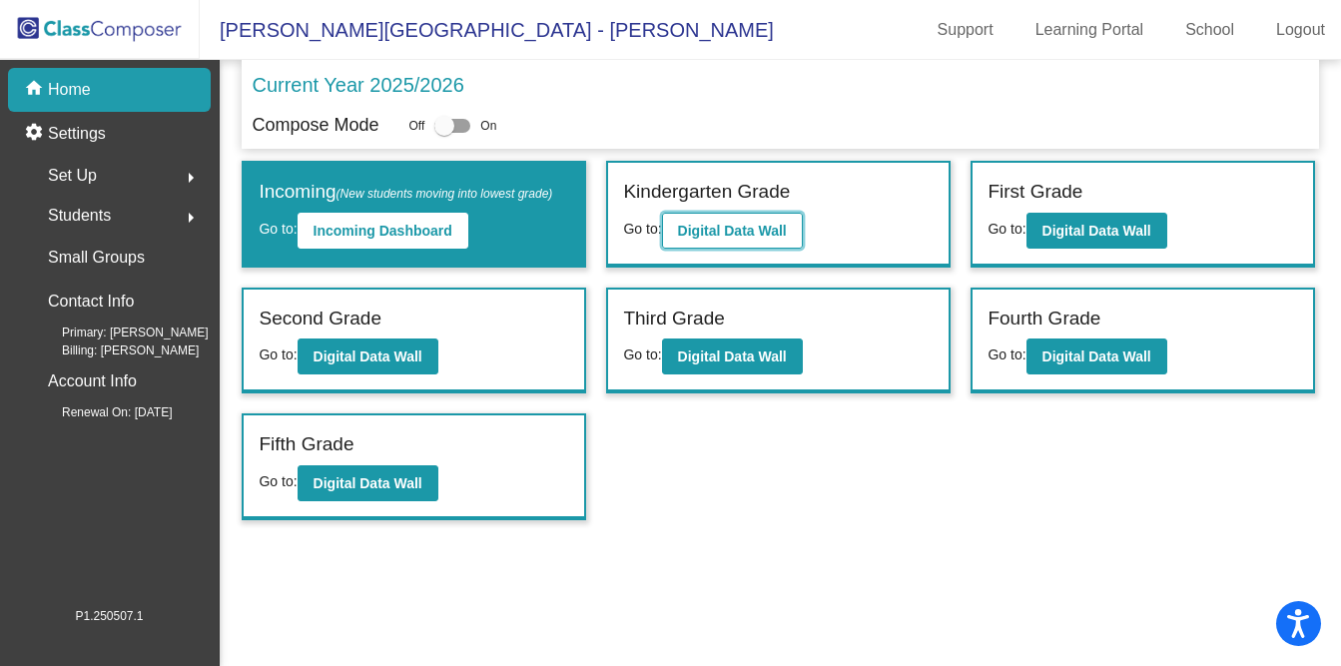
click at [776, 227] on b "Digital Data Wall" at bounding box center [732, 231] width 109 height 16
